Goal: Navigation & Orientation: Understand site structure

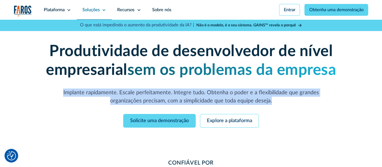
click at [97, 9] on font "Soluções" at bounding box center [91, 10] width 17 height 5
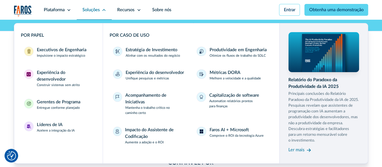
click at [97, 9] on font "Soluções" at bounding box center [91, 10] width 17 height 5
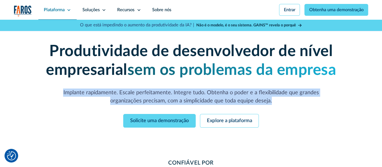
click at [68, 8] on div "Plataforma" at bounding box center [57, 10] width 39 height 20
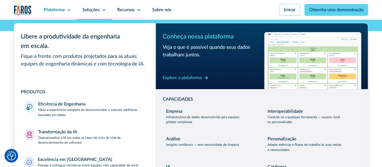
click at [104, 11] on icon at bounding box center [104, 10] width 5 height 5
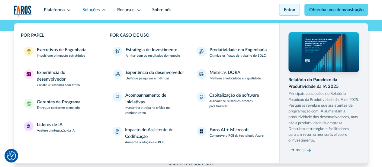
click at [293, 10] on font "Entrar" at bounding box center [289, 10] width 11 height 5
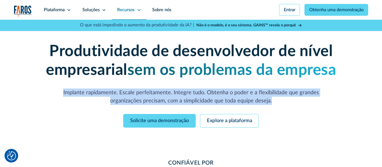
click at [138, 11] on icon at bounding box center [139, 10] width 5 height 5
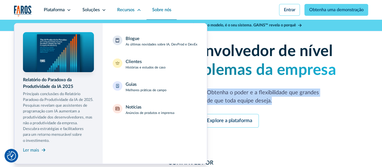
click at [170, 8] on font "Sobre nós" at bounding box center [161, 10] width 19 height 5
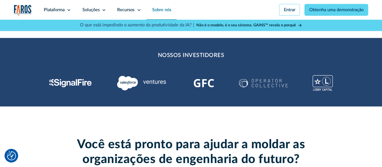
scroll to position [1420, 0]
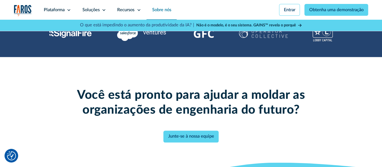
click at [371, 87] on div "Você está pronto para ajudar a moldar as organizações de engenharia do futuro? …" at bounding box center [191, 115] width 382 height 116
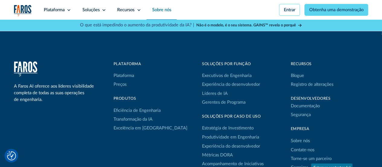
scroll to position [1571, 0]
